Goal: Obtain resource: Download file/media

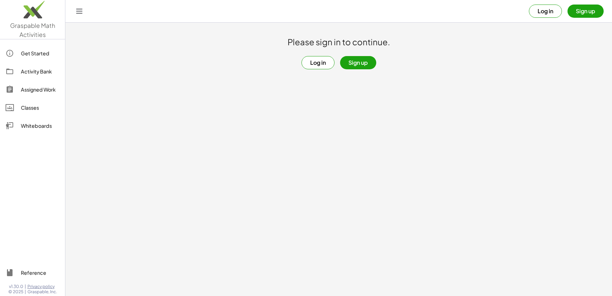
click at [538, 14] on button "Log in" at bounding box center [545, 11] width 33 height 13
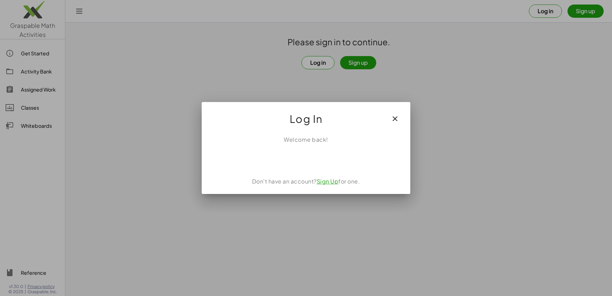
click at [296, 158] on div "Sign in with Google. Opens in new tab" at bounding box center [307, 158] width 80 height 15
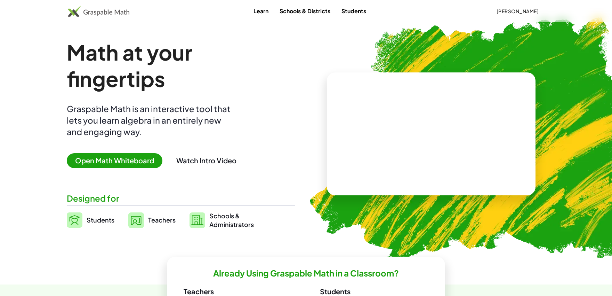
click at [519, 16] on button "[PERSON_NAME]" at bounding box center [518, 11] width 54 height 13
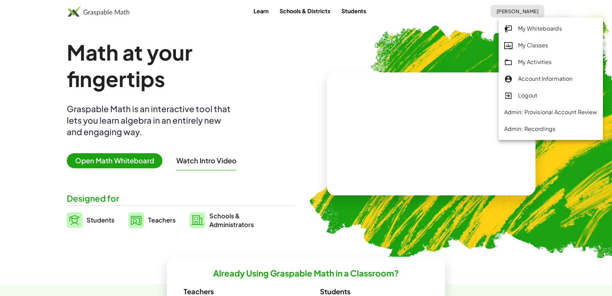
click at [520, 45] on div "My Classes" at bounding box center [550, 45] width 93 height 9
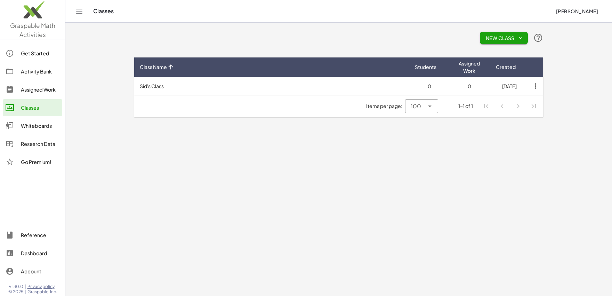
click at [34, 146] on div "Research Data" at bounding box center [40, 144] width 39 height 8
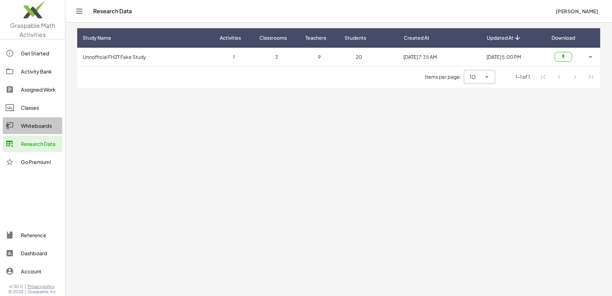
click at [36, 125] on div "Whiteboards" at bounding box center [40, 125] width 39 height 8
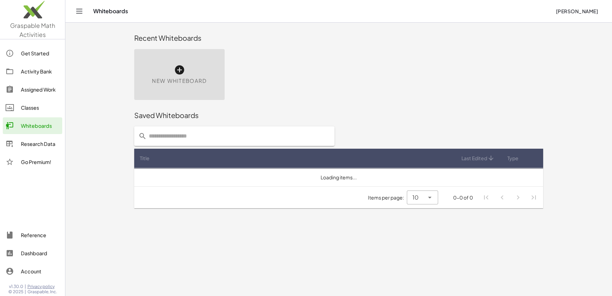
click at [32, 142] on div "Research Data" at bounding box center [40, 144] width 39 height 8
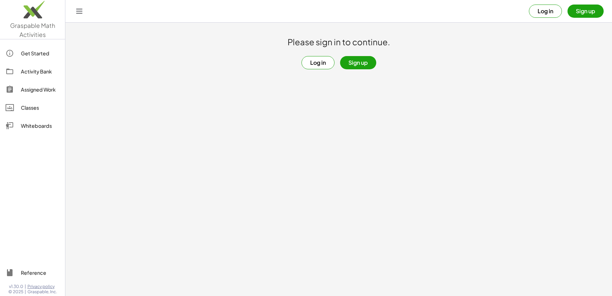
click at [554, 15] on button "Log in" at bounding box center [545, 11] width 33 height 13
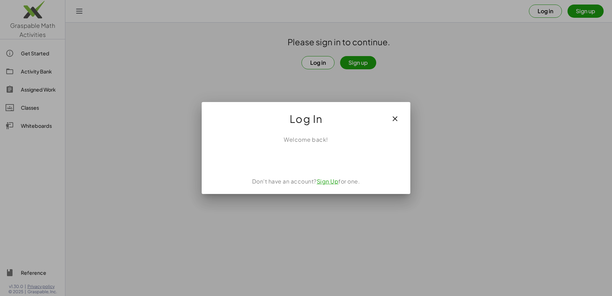
click at [303, 166] on div "Sign in with Google. Opens in new tab" at bounding box center [307, 158] width 80 height 15
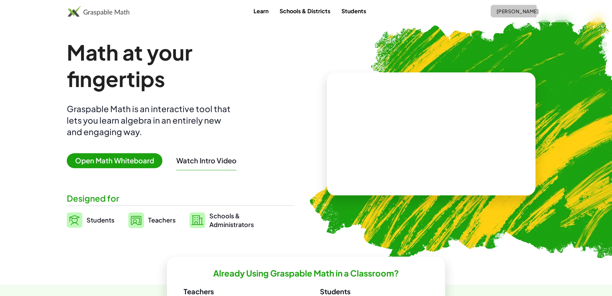
click at [529, 10] on span "[PERSON_NAME]" at bounding box center [517, 11] width 42 height 6
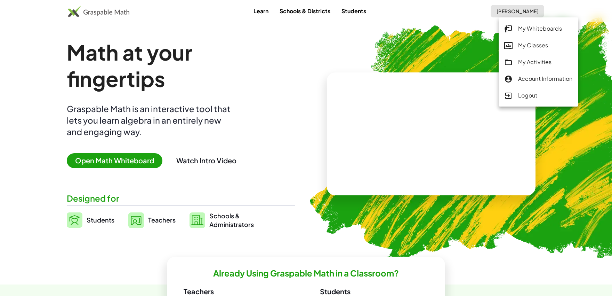
click at [518, 29] on div "My Whiteboards" at bounding box center [538, 28] width 69 height 9
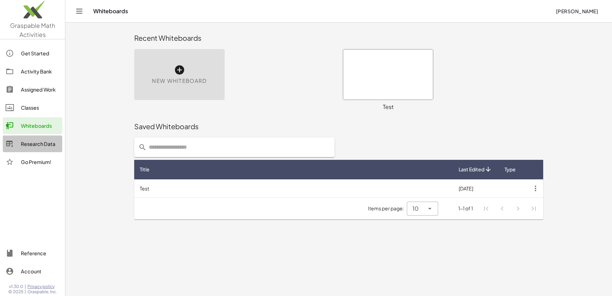
click at [40, 145] on div "Research Data" at bounding box center [40, 144] width 39 height 8
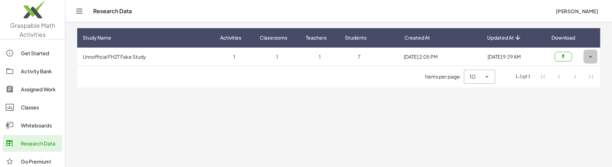
click at [587, 59] on button "button" at bounding box center [591, 57] width 14 height 14
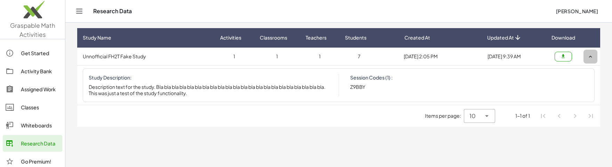
click at [587, 59] on button "button" at bounding box center [591, 57] width 14 height 14
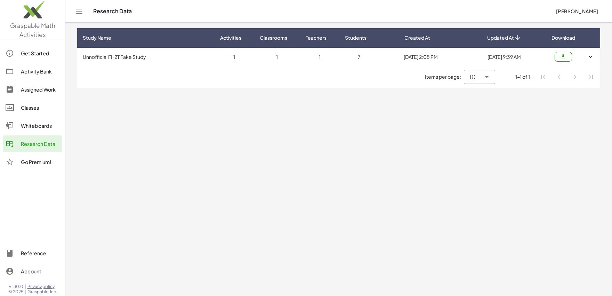
click at [548, 148] on main "Study Name Activities Classrooms Teachers Students Created At Updated At Downlo…" at bounding box center [338, 148] width 547 height 296
